Goal: Information Seeking & Learning: Learn about a topic

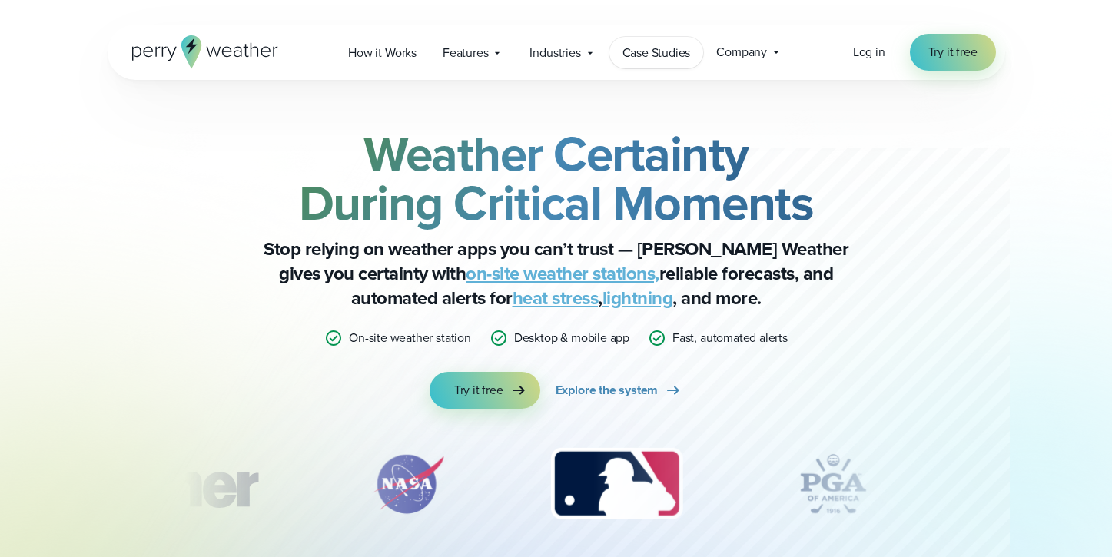
click at [681, 57] on span "Case Studies" at bounding box center [656, 53] width 68 height 18
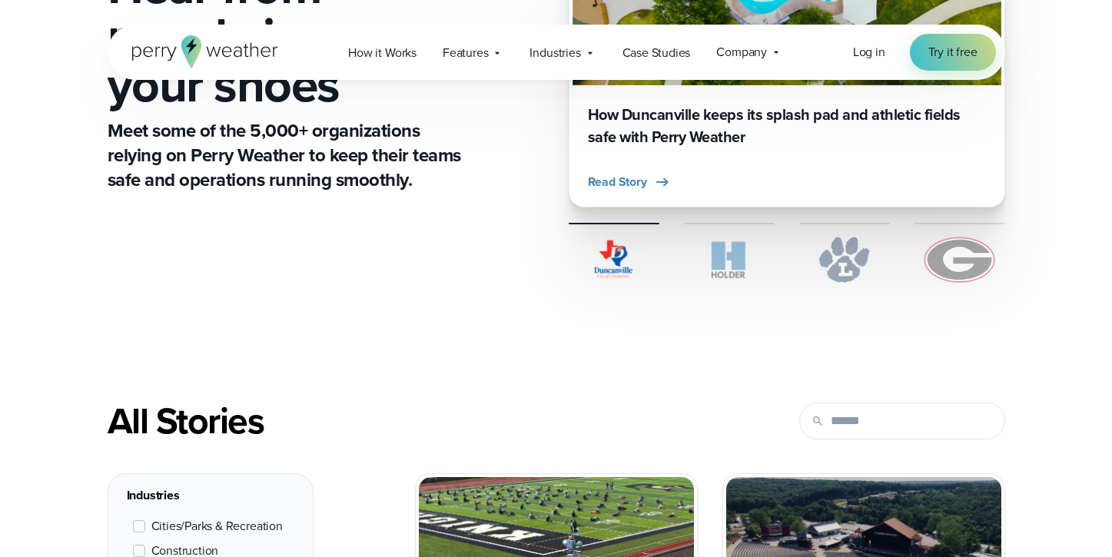
scroll to position [610, 0]
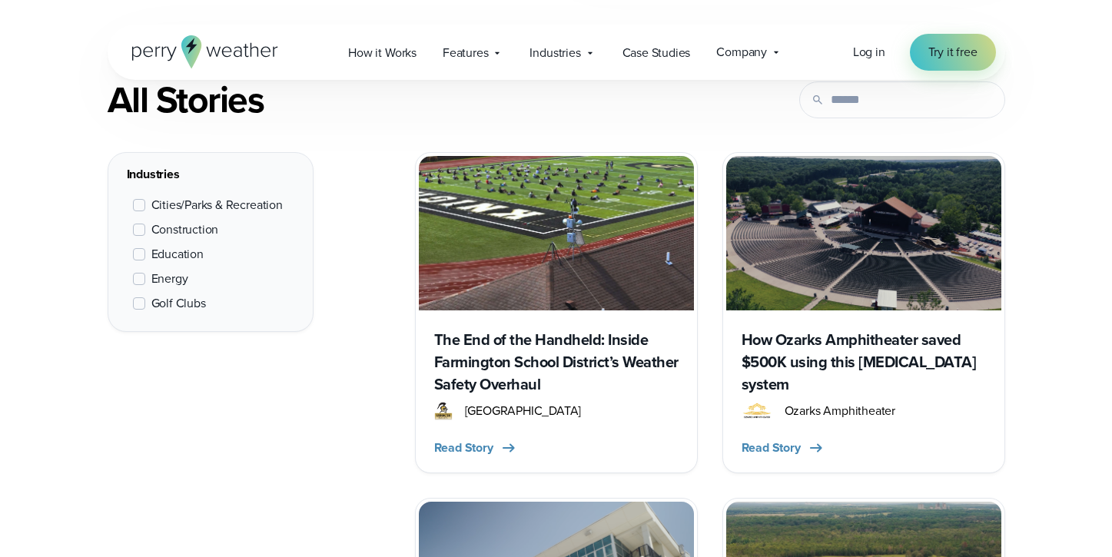
click at [201, 251] on span "Education" at bounding box center [177, 254] width 52 height 18
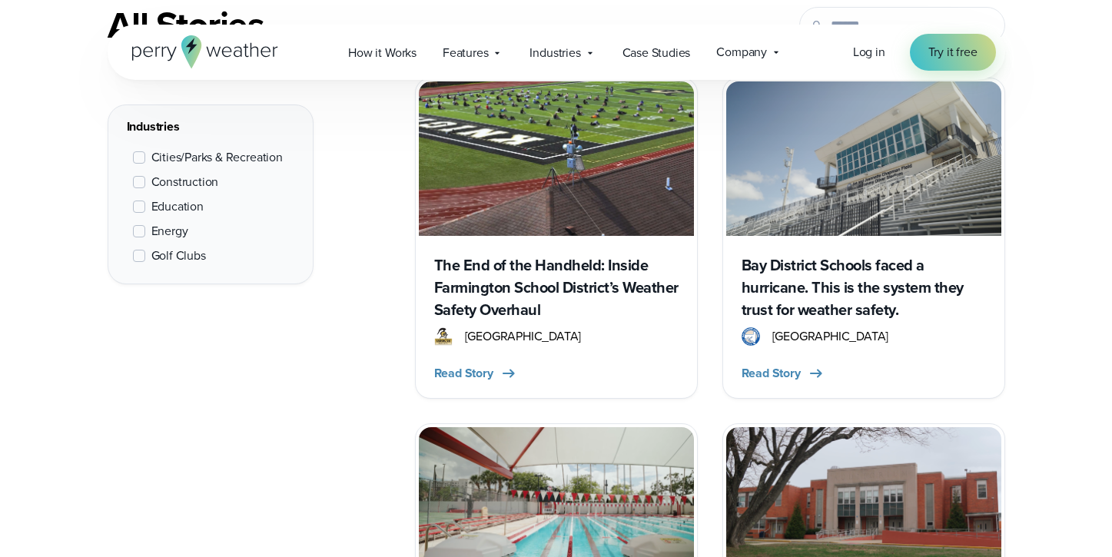
scroll to position [888, 0]
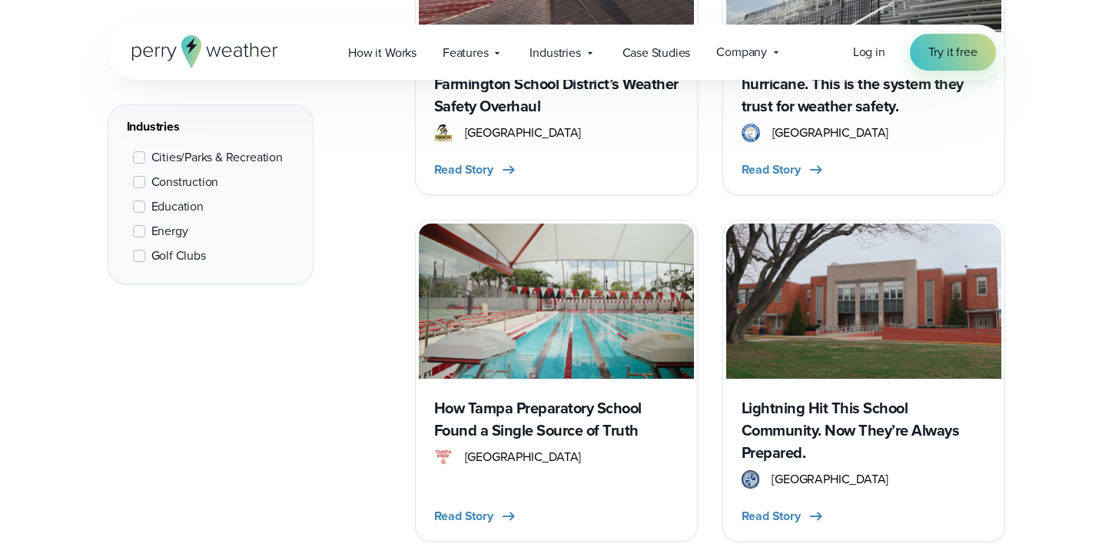
click at [558, 356] on img at bounding box center [556, 301] width 275 height 154
